Goal: Obtain resource: Obtain resource

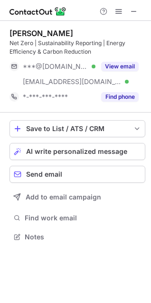
scroll to position [230, 151]
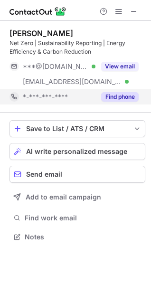
click at [123, 100] on button "Find phone" at bounding box center [120, 97] width 38 height 10
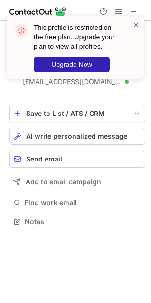
scroll to position [215, 151]
click at [137, 26] on span at bounding box center [137, 25] width 8 height 10
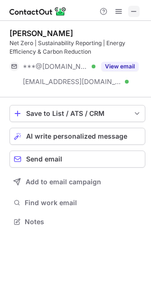
click at [129, 16] on button at bounding box center [133, 11] width 11 height 11
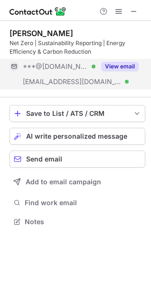
scroll to position [215, 151]
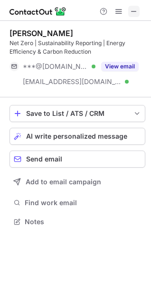
click at [135, 15] on span at bounding box center [134, 12] width 8 height 8
click at [136, 15] on span at bounding box center [134, 12] width 8 height 8
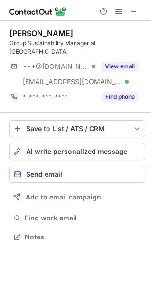
scroll to position [221, 151]
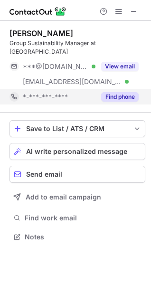
click at [123, 92] on button "Find phone" at bounding box center [120, 97] width 38 height 10
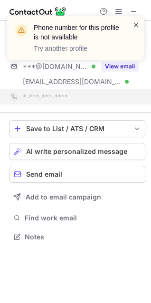
click at [136, 22] on span at bounding box center [137, 25] width 8 height 10
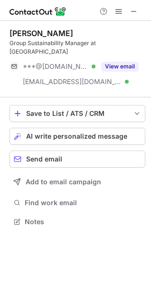
scroll to position [206, 151]
click at [133, 13] on span at bounding box center [134, 12] width 8 height 8
click at [136, 13] on span at bounding box center [134, 12] width 8 height 8
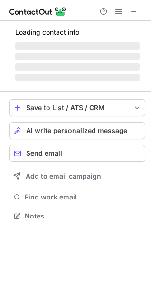
scroll to position [230, 151]
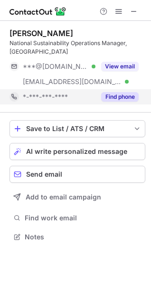
click at [119, 99] on button "Find phone" at bounding box center [120, 97] width 38 height 10
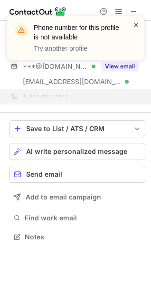
click at [135, 26] on span at bounding box center [137, 25] width 8 height 10
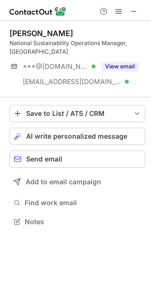
scroll to position [215, 151]
click at [132, 10] on span at bounding box center [134, 12] width 8 height 8
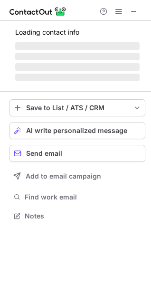
scroll to position [4, 4]
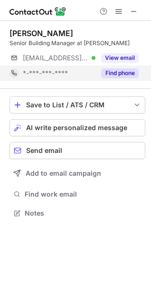
click at [112, 76] on button "Find phone" at bounding box center [120, 73] width 38 height 10
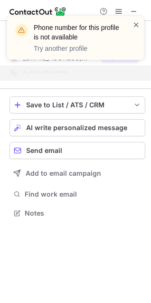
click at [138, 23] on span at bounding box center [137, 25] width 8 height 10
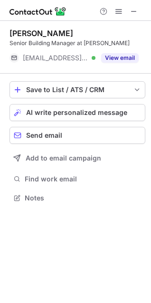
scroll to position [191, 151]
click at [131, 12] on span at bounding box center [134, 12] width 8 height 8
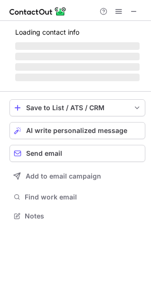
scroll to position [4, 4]
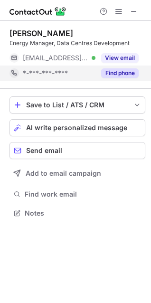
click at [122, 75] on button "Find phone" at bounding box center [120, 73] width 38 height 10
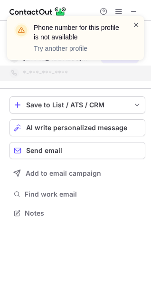
click at [134, 26] on span at bounding box center [137, 25] width 8 height 10
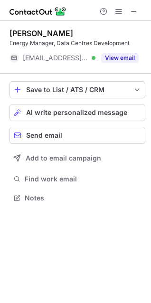
scroll to position [191, 151]
click at [132, 12] on span at bounding box center [134, 12] width 8 height 8
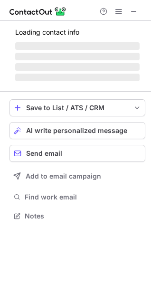
scroll to position [4, 4]
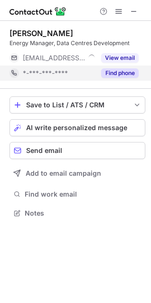
click at [126, 74] on button "Find phone" at bounding box center [120, 73] width 38 height 10
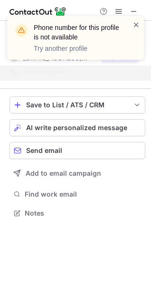
click at [135, 23] on span at bounding box center [137, 25] width 8 height 10
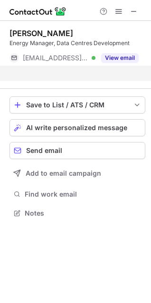
scroll to position [191, 151]
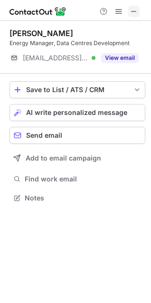
click at [132, 12] on span at bounding box center [134, 12] width 8 height 8
